Goal: Transaction & Acquisition: Purchase product/service

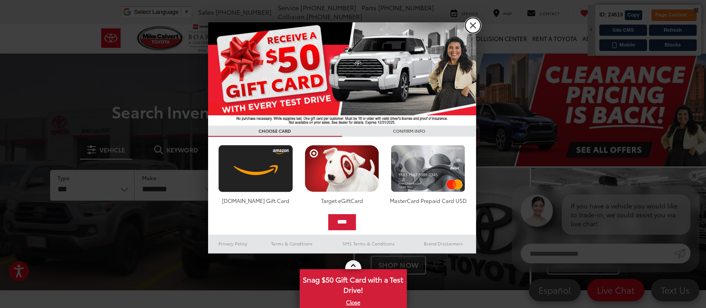
click at [473, 28] on link "X" at bounding box center [472, 25] width 15 height 15
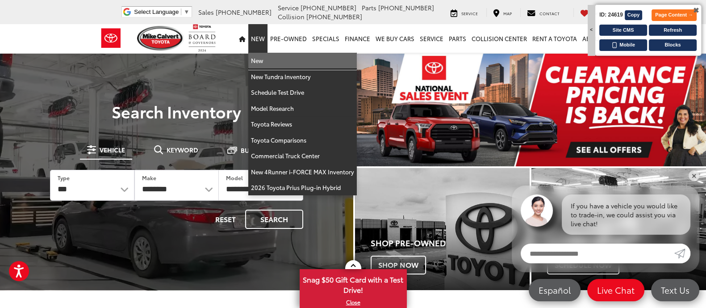
click at [264, 62] on link "New" at bounding box center [302, 61] width 109 height 16
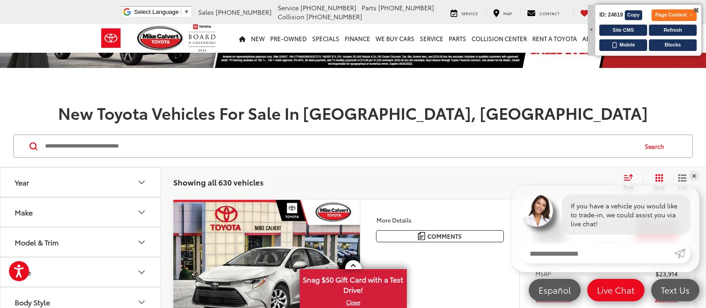
scroll to position [111, 0]
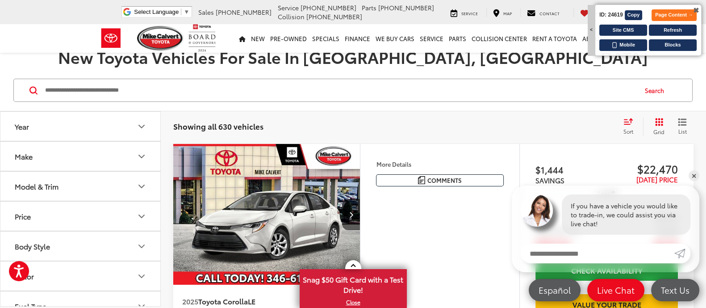
click at [246, 191] on img "2025 Toyota Corolla LE 0" at bounding box center [267, 214] width 188 height 141
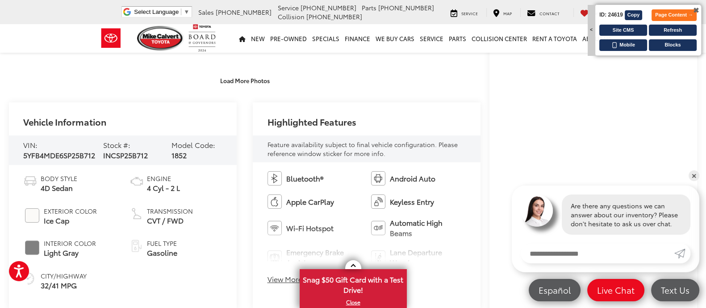
scroll to position [279, 0]
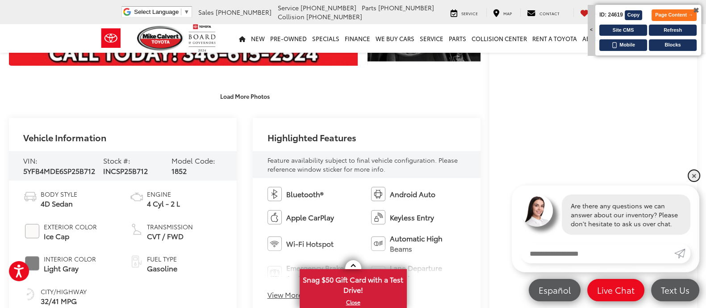
click at [692, 172] on link "✕" at bounding box center [694, 175] width 11 height 11
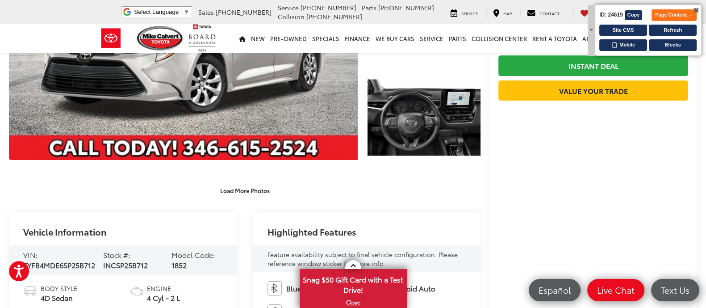
scroll to position [168, 0]
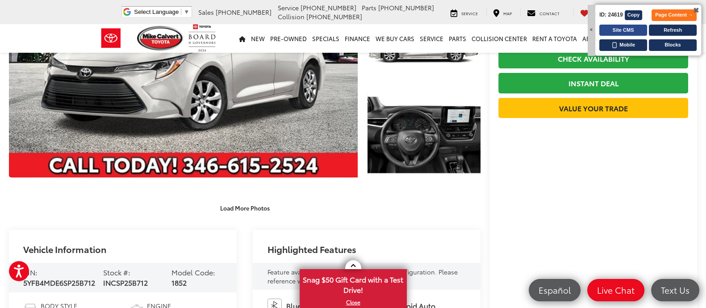
click at [619, 25] on button "Site CMS" at bounding box center [623, 31] width 48 height 12
click at [637, 16] on button "Copy" at bounding box center [634, 15] width 18 height 10
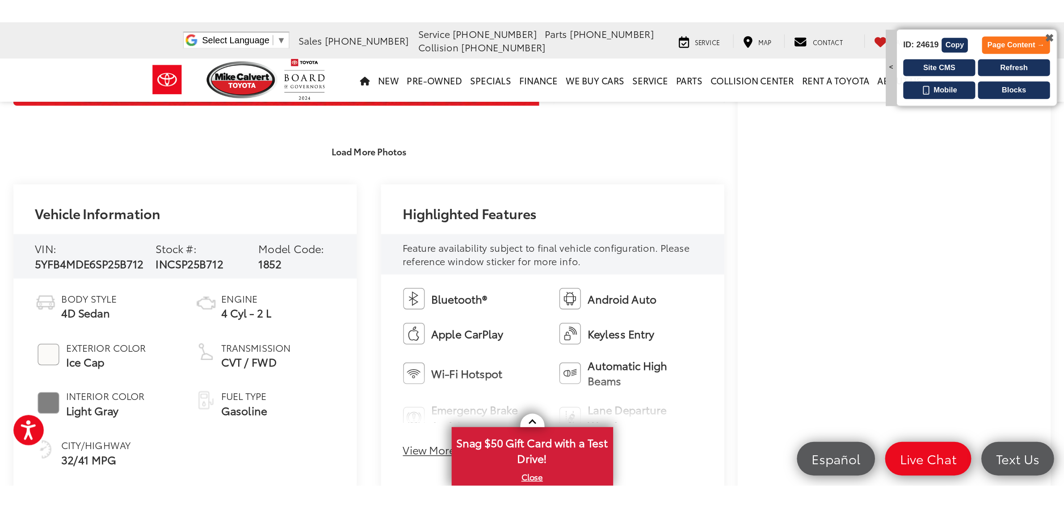
scroll to position [279, 0]
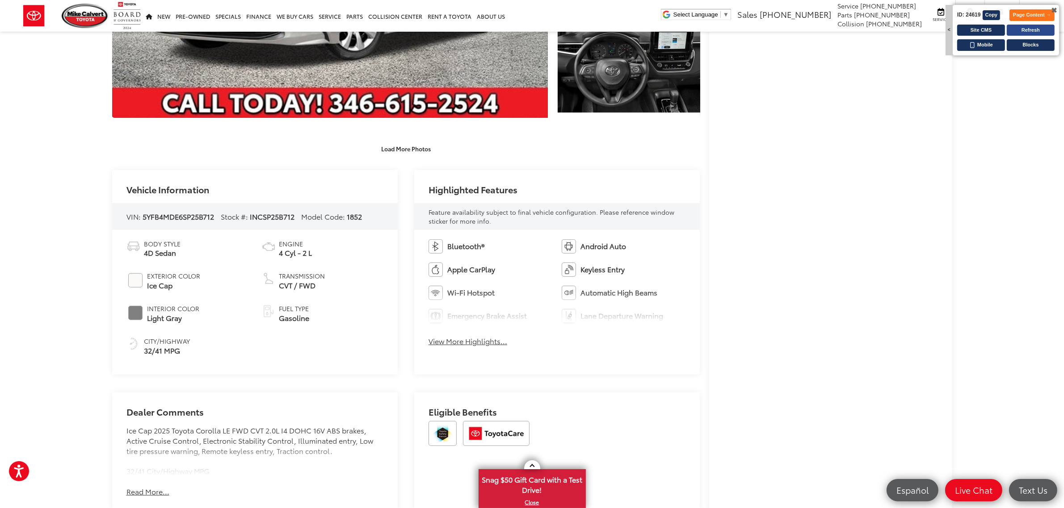
click at [706, 30] on button "Refresh" at bounding box center [1030, 31] width 48 height 12
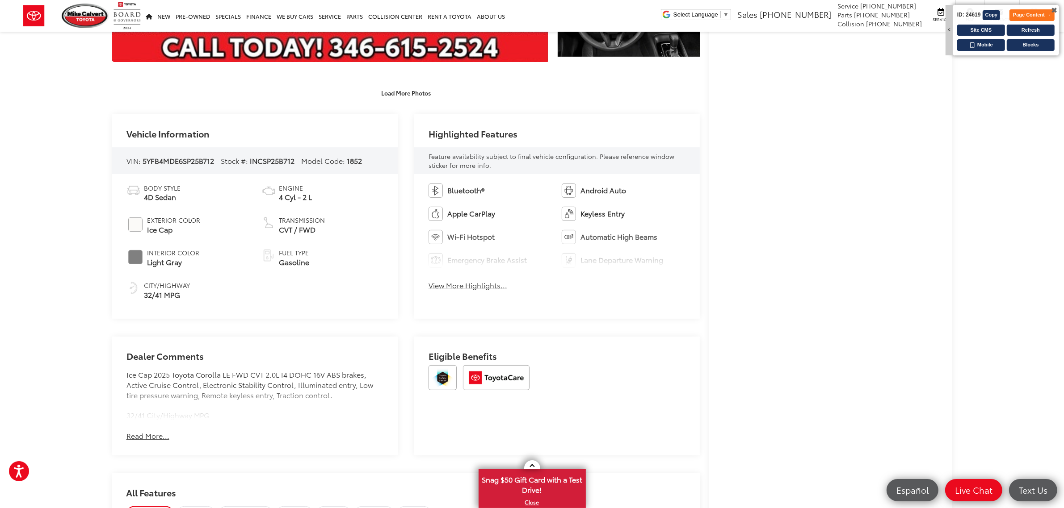
scroll to position [168, 0]
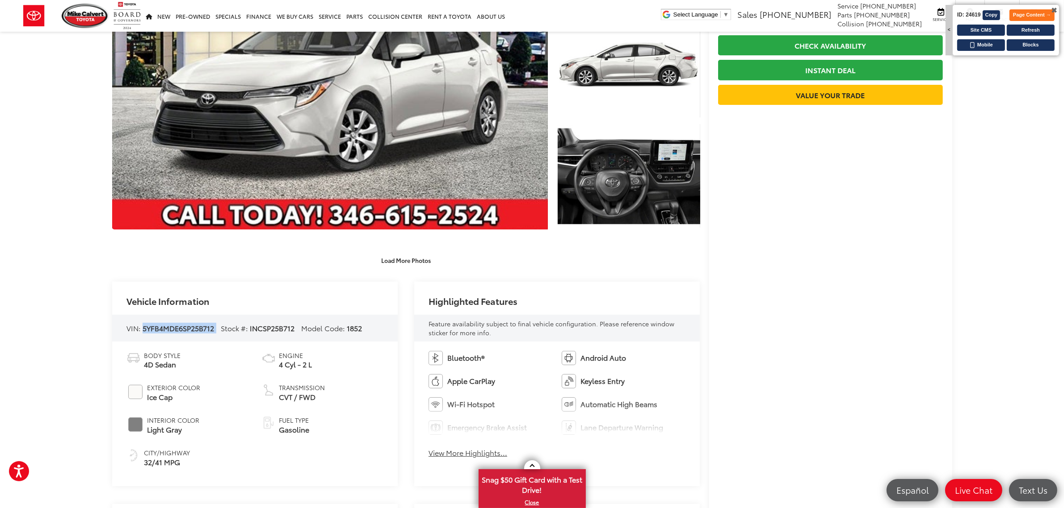
drag, startPoint x: 219, startPoint y: 331, endPoint x: 142, endPoint y: 328, distance: 76.9
click at [142, 328] on div "VIN: 5YFB4MDE6SP25B712 Stock #: INCSP25B712 Model Code: 1852" at bounding box center [255, 328] width 286 height 27
copy div "5YFB4MDE6SP25B712"
click at [1025, 28] on button "Refresh" at bounding box center [1030, 31] width 48 height 12
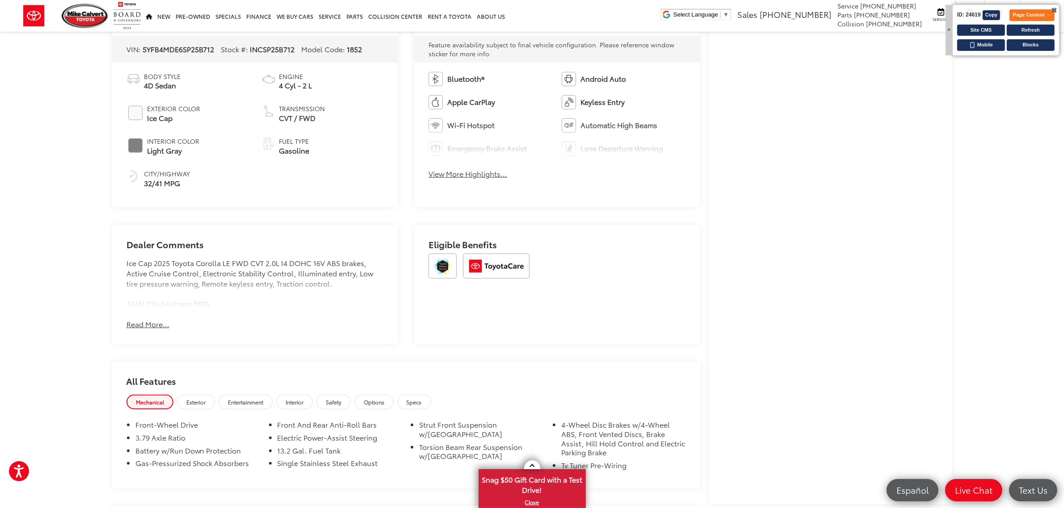
scroll to position [56, 0]
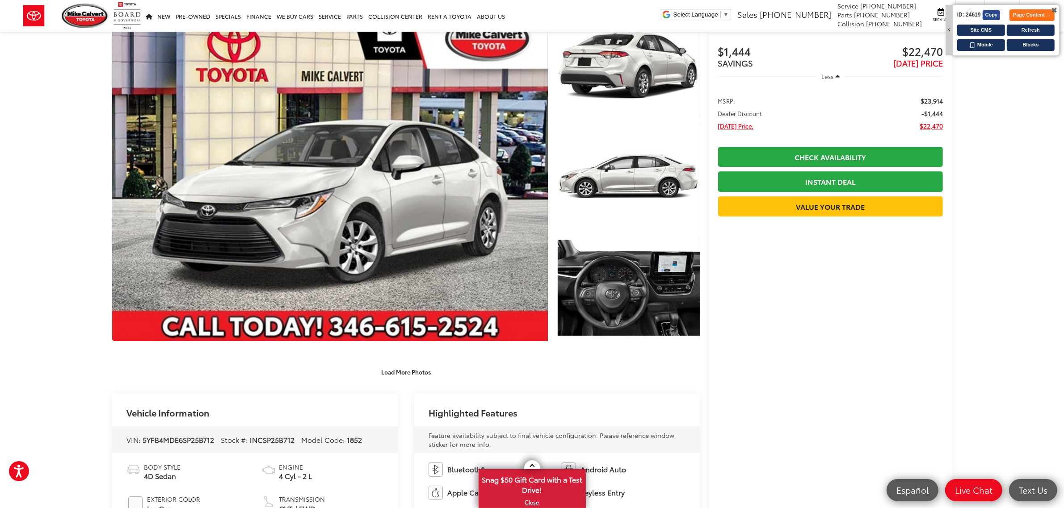
click at [992, 12] on button "Copy" at bounding box center [991, 15] width 18 height 10
click at [985, 25] on button "Site CMS" at bounding box center [981, 31] width 48 height 12
click at [1028, 26] on button "Refresh" at bounding box center [1030, 31] width 48 height 12
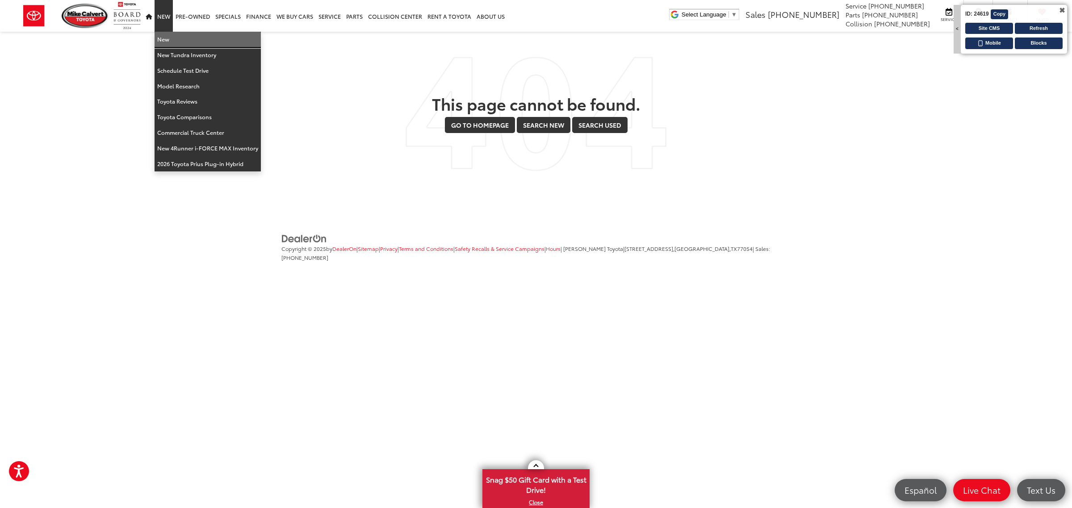
click at [163, 45] on link "New" at bounding box center [208, 40] width 106 height 16
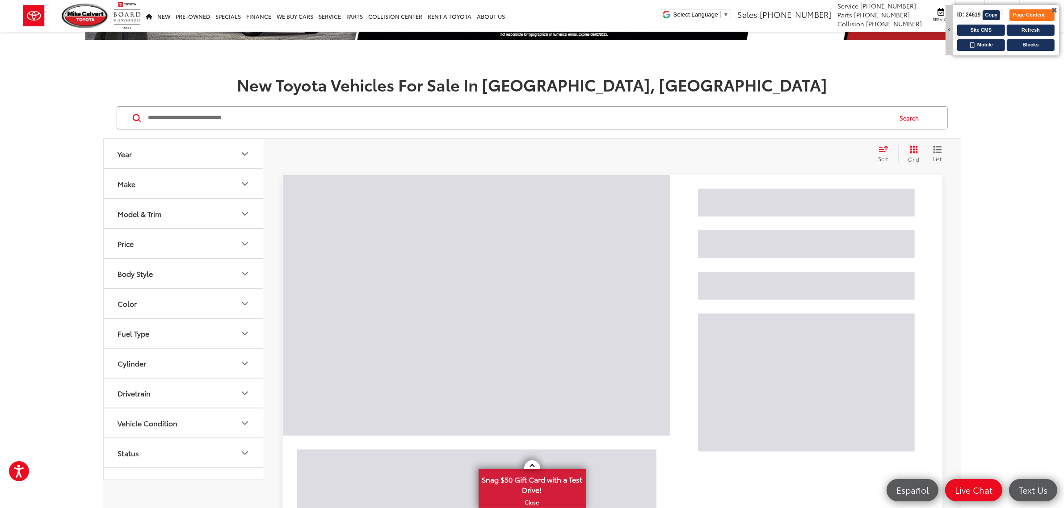
scroll to position [56, 0]
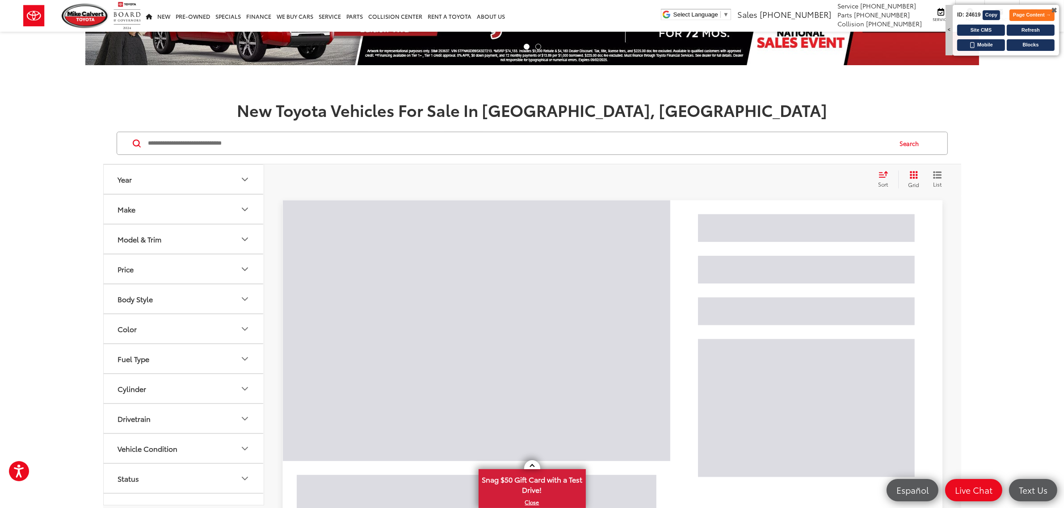
click at [425, 313] on img at bounding box center [613, 424] width 672 height 455
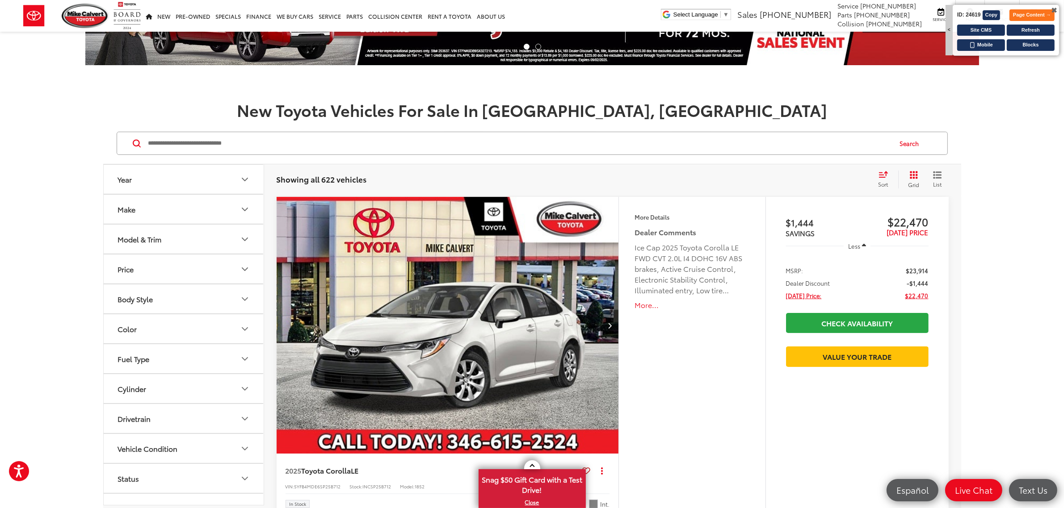
click at [425, 316] on img "2025 Toyota Corolla LE 0" at bounding box center [448, 326] width 344 height 258
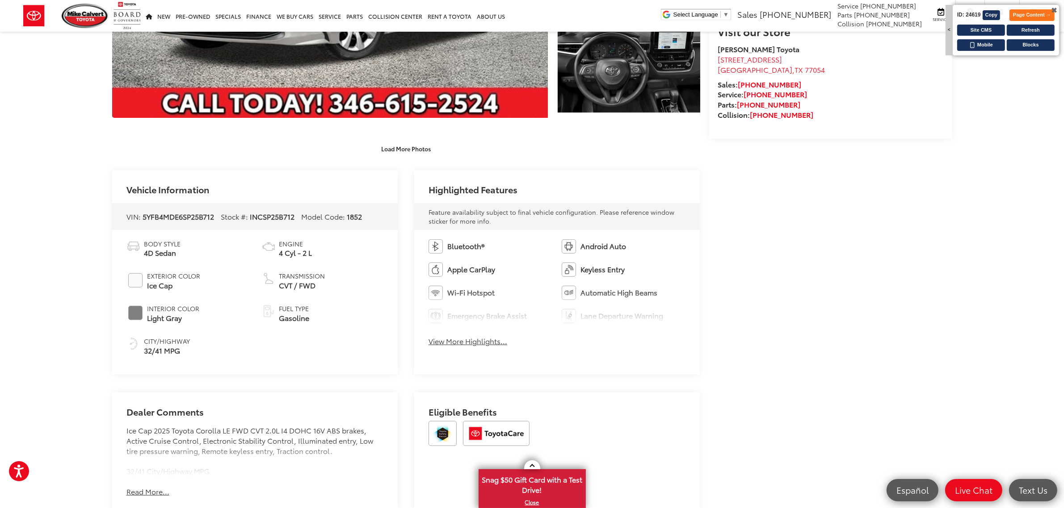
scroll to position [56, 0]
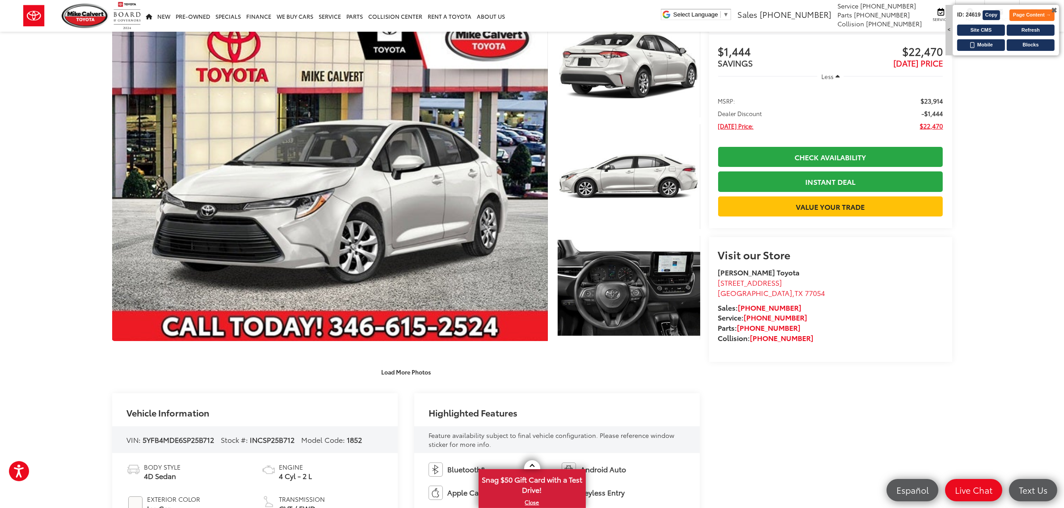
click at [1037, 22] on div "✖ < ID: 24619 Copy Page Content → Site CMS Refresh Mobile Blocks" at bounding box center [1005, 29] width 107 height 51
click at [1035, 29] on button "Refresh" at bounding box center [1030, 31] width 48 height 12
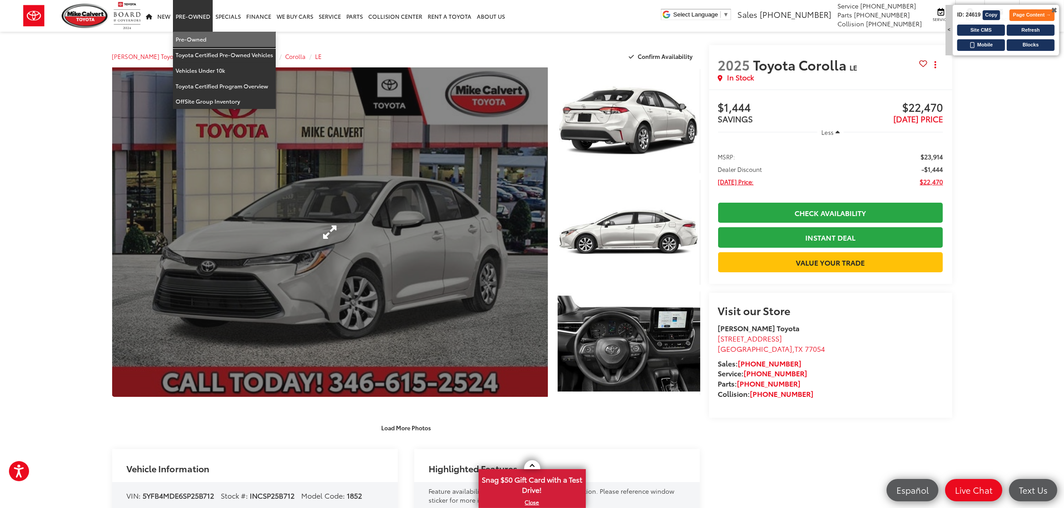
drag, startPoint x: 192, startPoint y: 38, endPoint x: 192, endPoint y: 107, distance: 68.8
click at [192, 38] on link "Pre-Owned" at bounding box center [224, 40] width 103 height 16
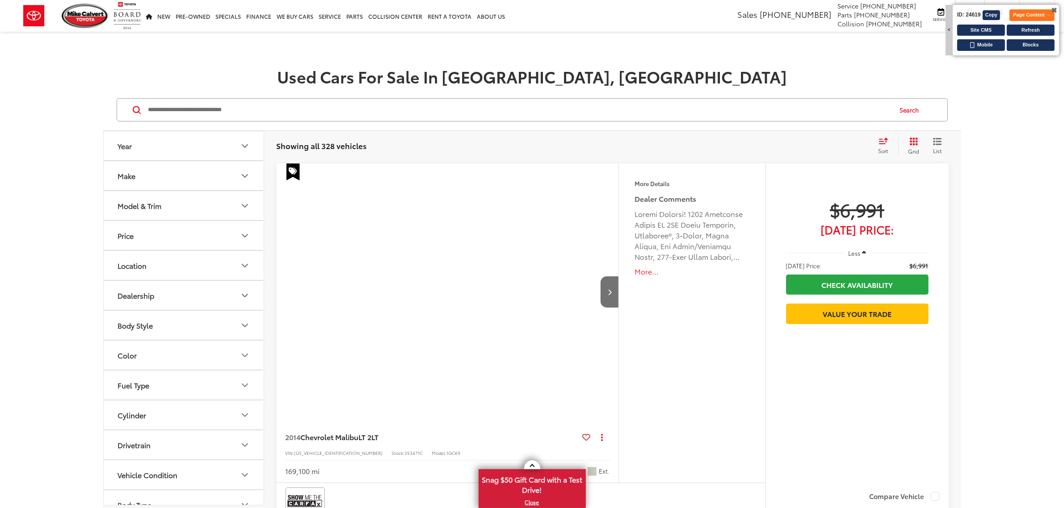
click at [456, 269] on img "2014 Chevrolet Malibu LT 2LT 0" at bounding box center [448, 292] width 344 height 258
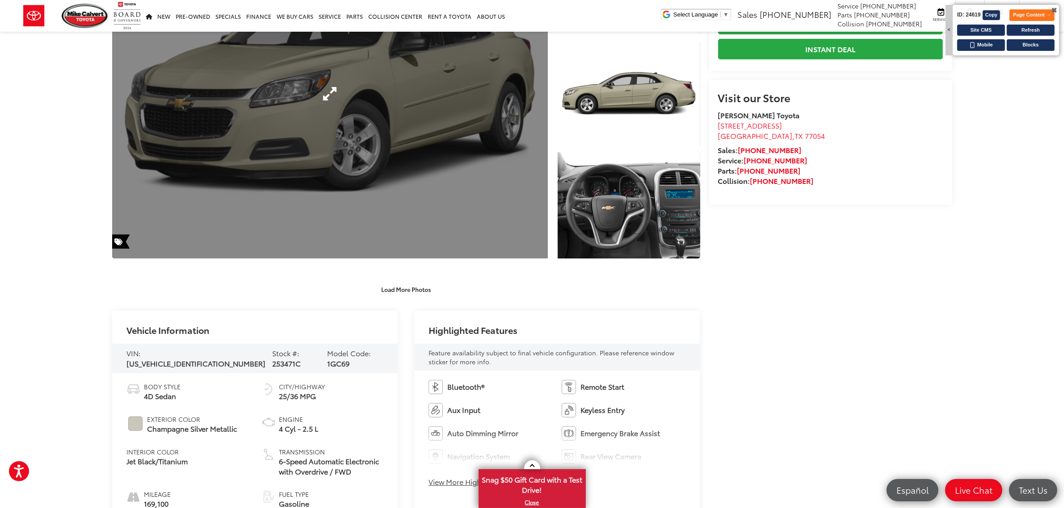
scroll to position [112, 0]
